Goal: Information Seeking & Learning: Learn about a topic

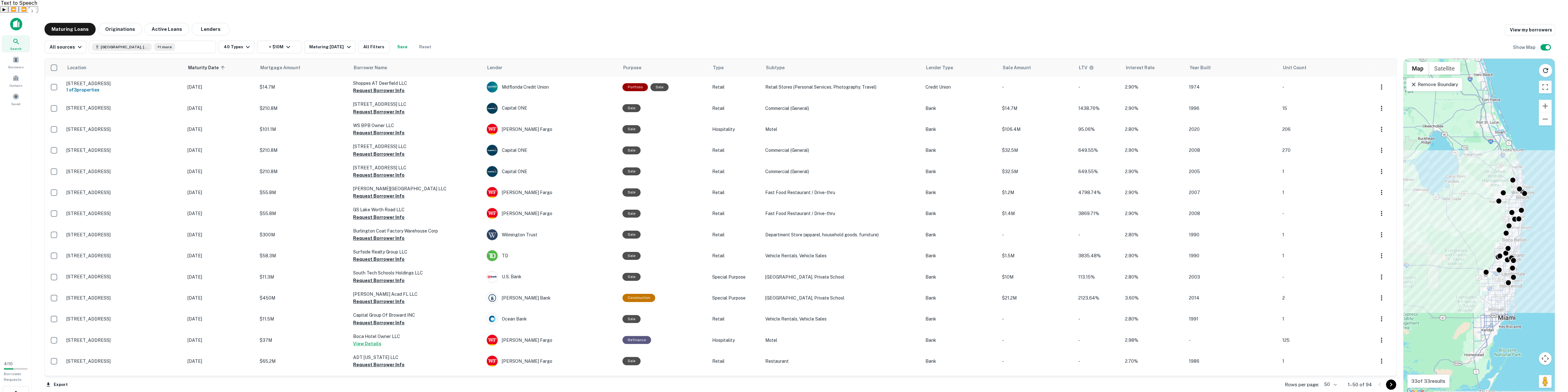
scroll to position [758, 0]
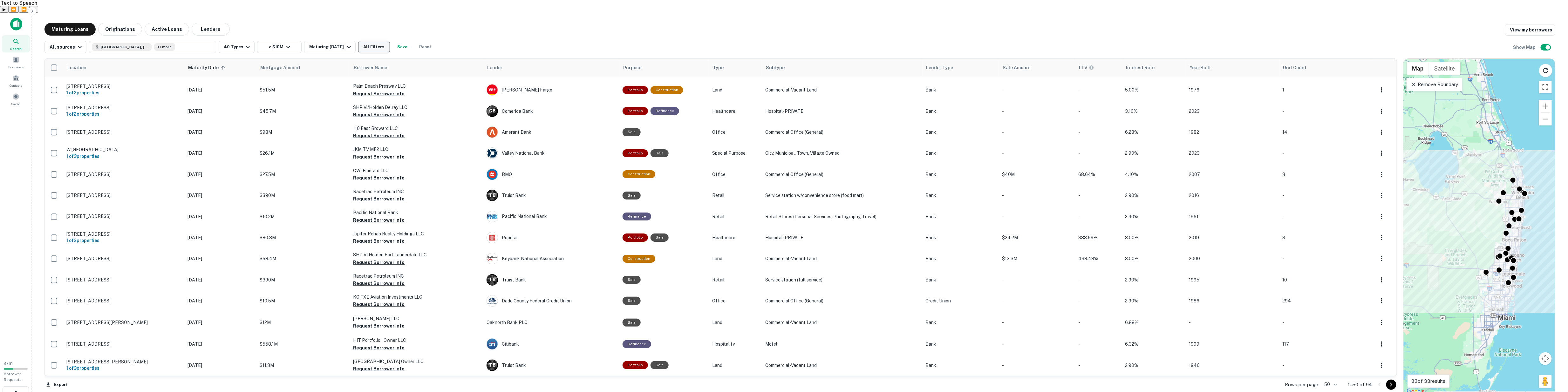
click at [374, 41] on button "All Filters" at bounding box center [374, 47] width 32 height 13
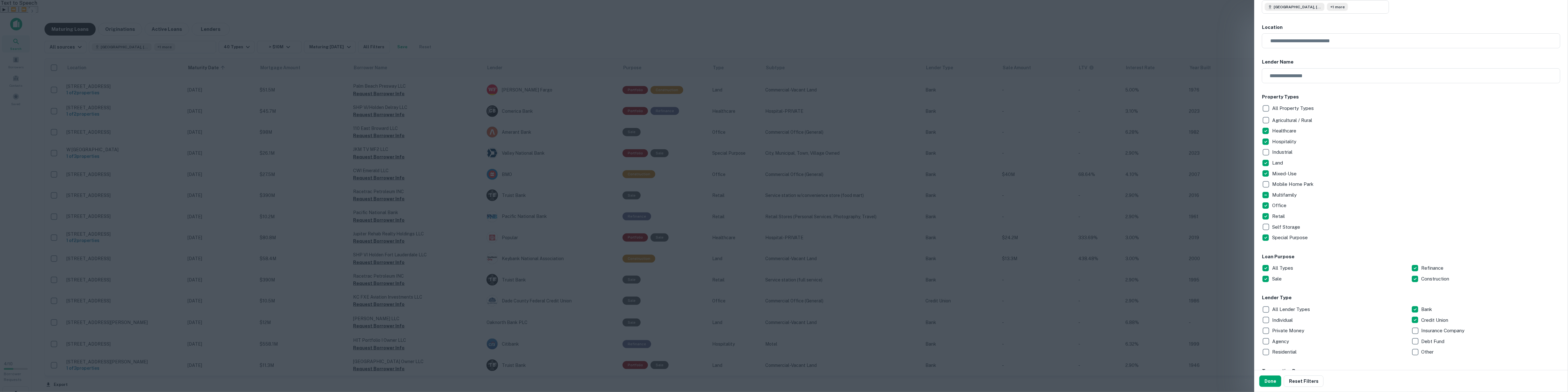
scroll to position [127, 0]
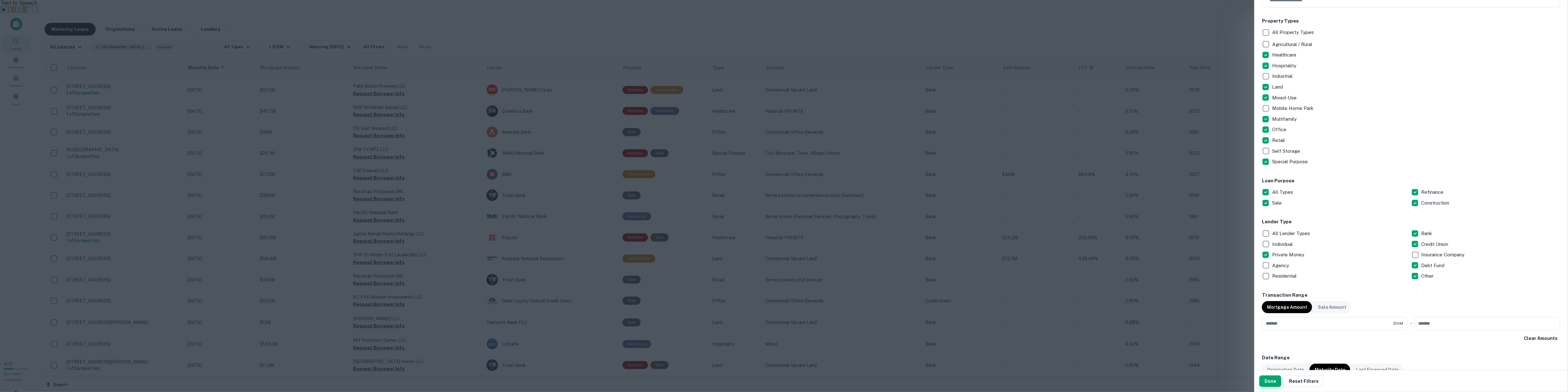
click at [1272, 379] on button "Done" at bounding box center [1270, 381] width 22 height 12
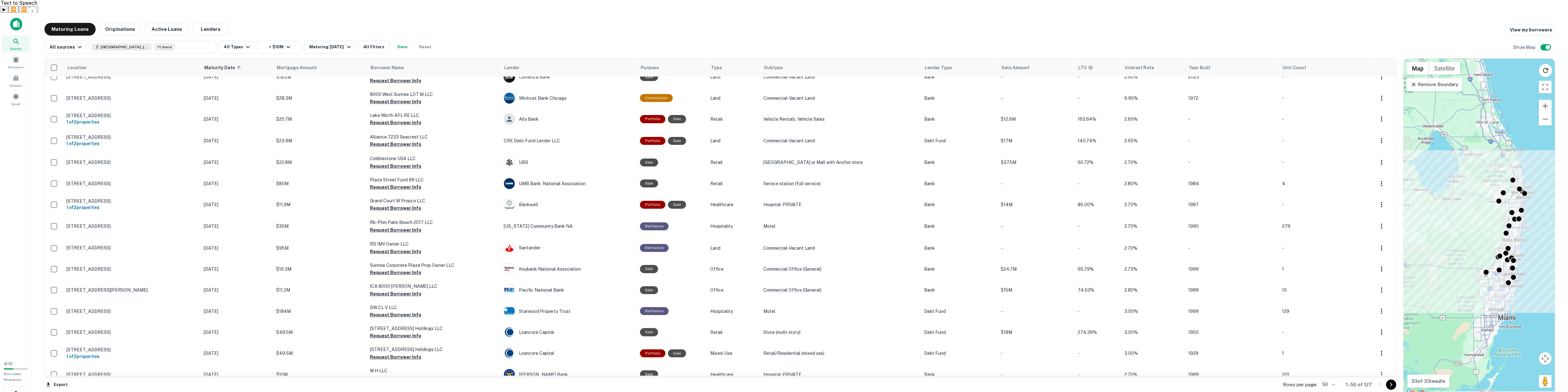
click at [1328, 374] on body "Search Borrowers Contacts Saved 4 / 10 Borrower Requests Maturing Loans Origina…" at bounding box center [784, 209] width 1568 height 392
click at [1331, 373] on li "100" at bounding box center [1328, 369] width 16 height 8
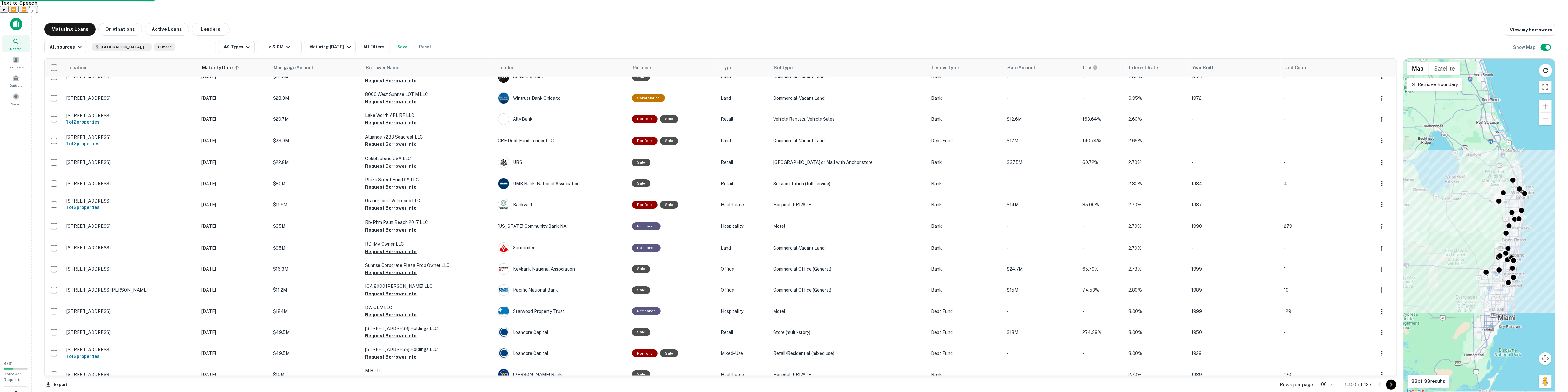
click at [1272, 380] on div "Export Rows per page: 100 *** 1–100 of 127" at bounding box center [721, 385] width 1353 height 17
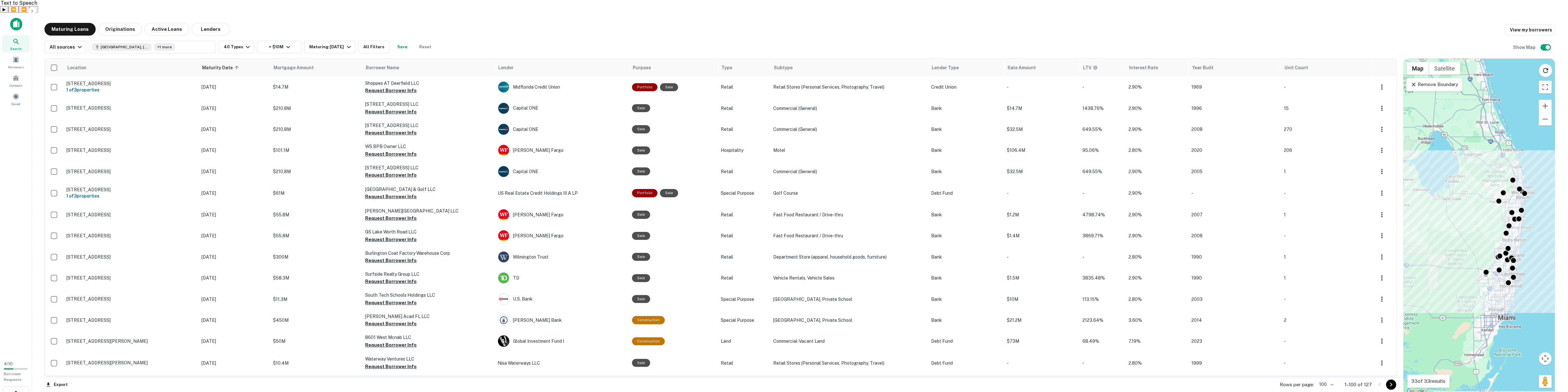
drag, startPoint x: 495, startPoint y: 19, endPoint x: 454, endPoint y: 16, distance: 41.1
click at [454, 23] on div "Maturing Loans Originations Active Loans Lenders View my borrowers" at bounding box center [800, 29] width 1511 height 13
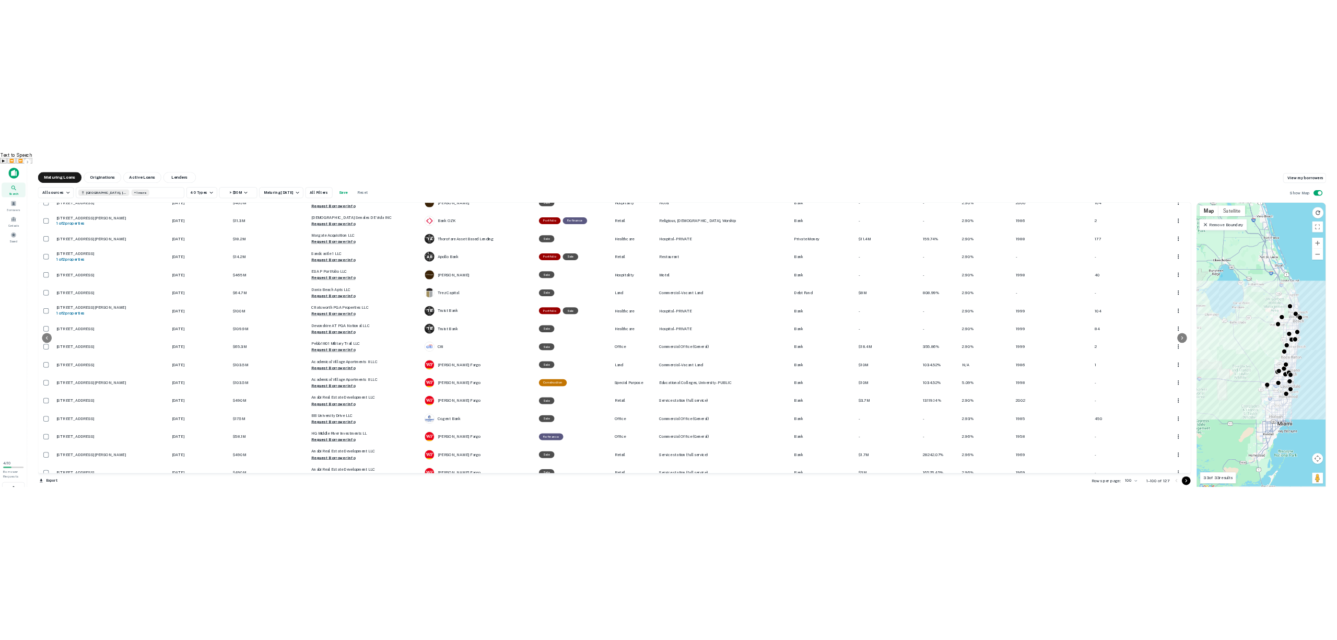
scroll to position [2996, 0]
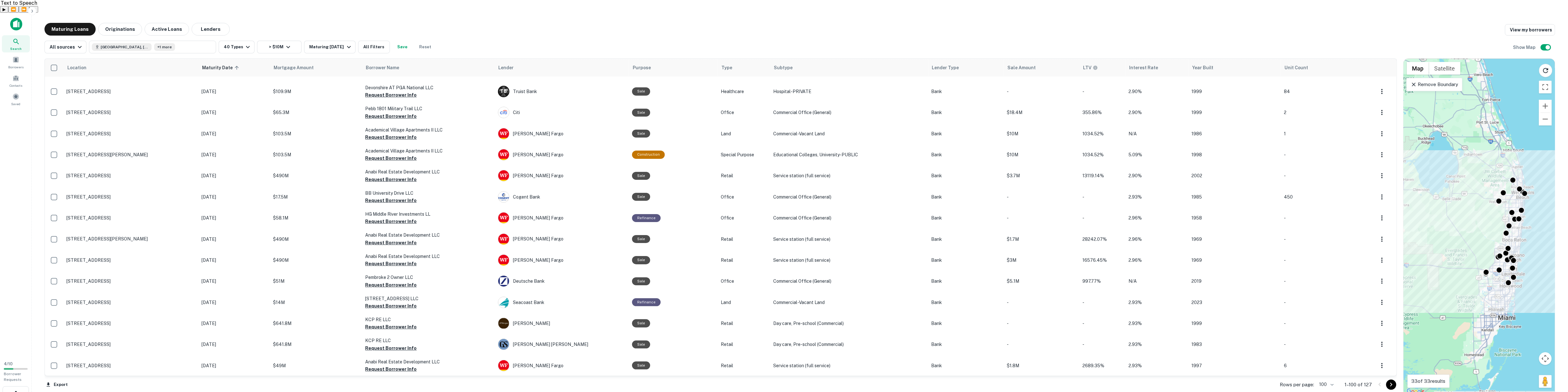
click at [70, 54] on div "Location Maturity Date sorted ascending Mortgage Amount Borrower Name Lender Pu…" at bounding box center [800, 225] width 1511 height 343
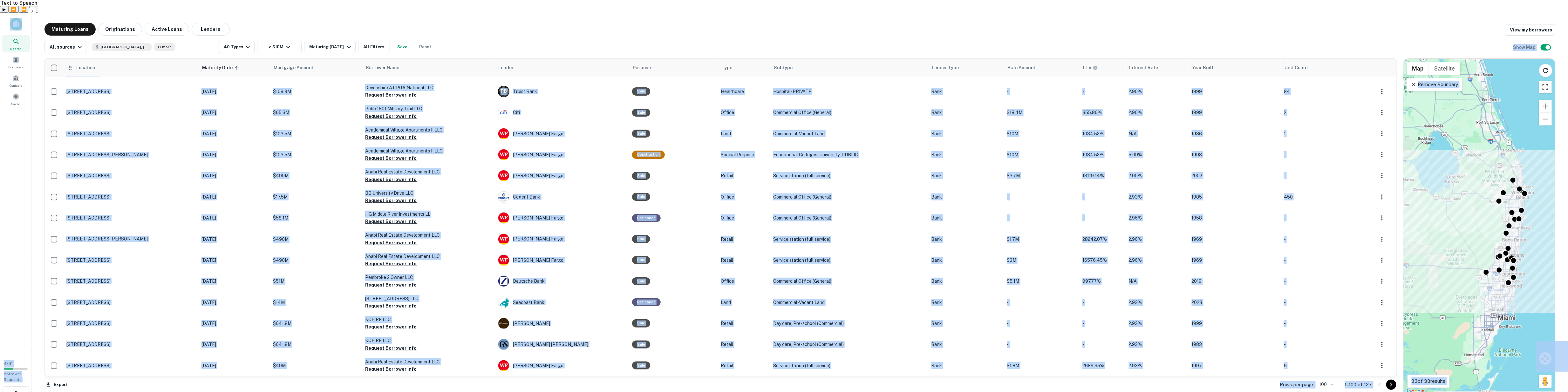
copy body "Search Borrowers Contacts Saved 4 / 10 Borrower Requests Maturing Loans Origina…"
click at [1011, 392] on main "Maturing Loans Originations Active Loans Lenders View my borrowers All sources …" at bounding box center [800, 209] width 1536 height 392
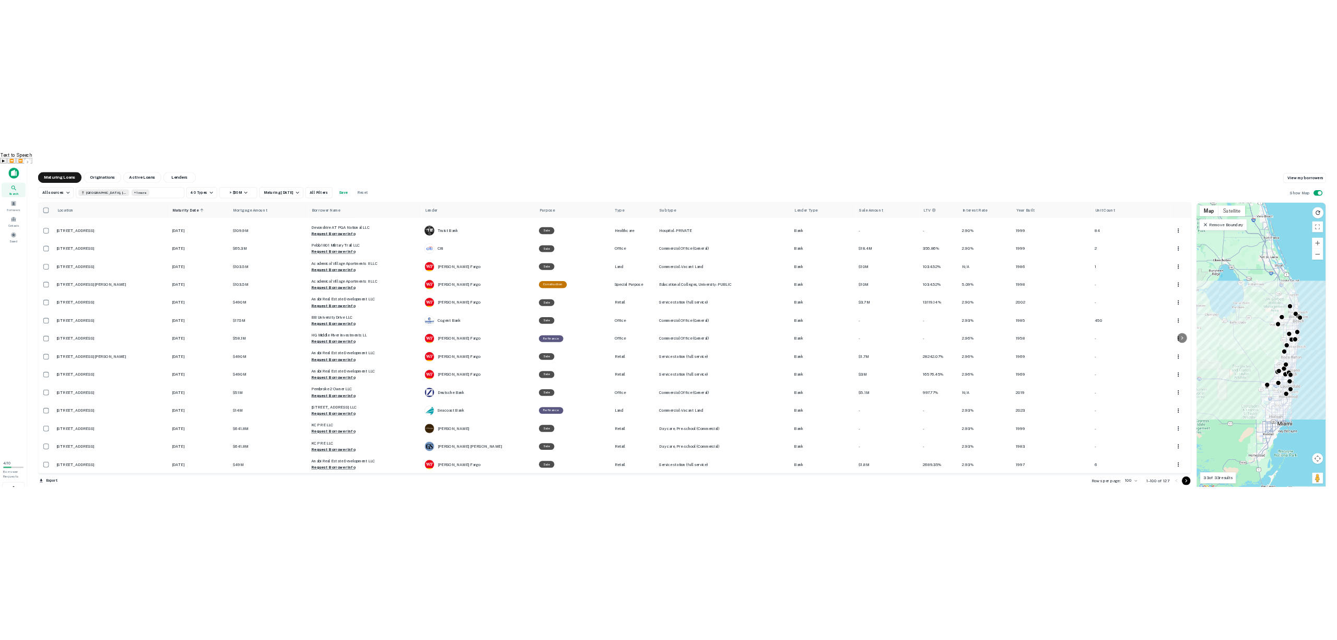
scroll to position [3528, 0]
